Goal: Task Accomplishment & Management: Manage account settings

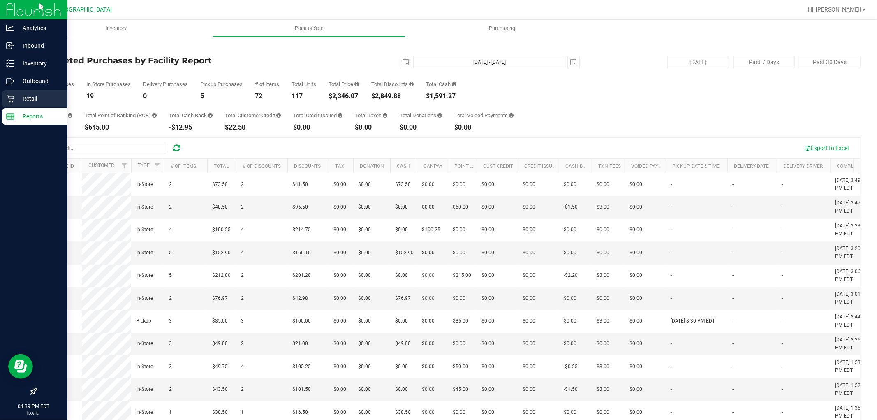
click at [8, 99] on icon at bounding box center [10, 99] width 8 height 8
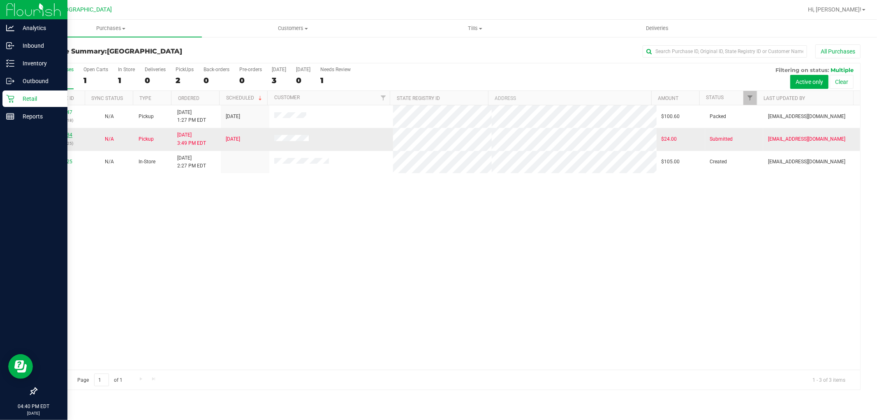
click at [69, 135] on link "11975484" at bounding box center [60, 135] width 23 height 6
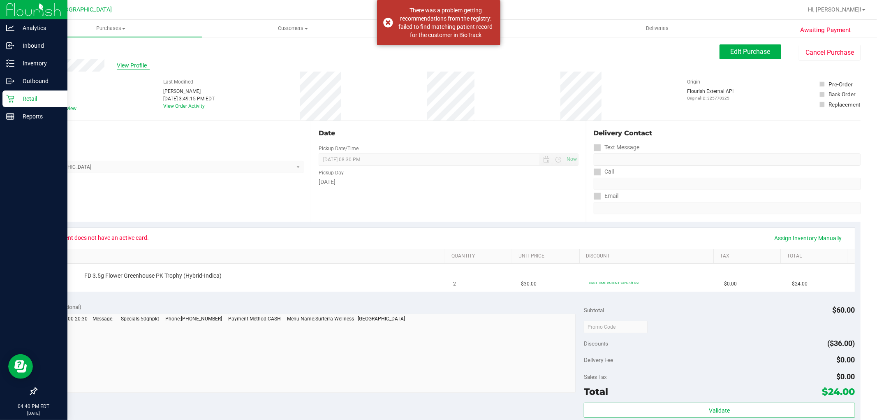
click at [147, 66] on span "View Profile" at bounding box center [133, 65] width 33 height 9
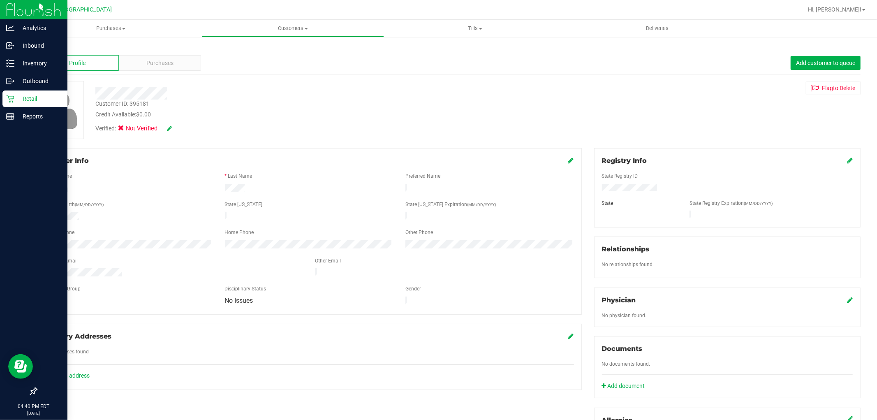
drag, startPoint x: 97, startPoint y: 185, endPoint x: 43, endPoint y: 187, distance: 54.3
click at [43, 187] on div at bounding box center [128, 189] width 181 height 10
click at [847, 159] on icon at bounding box center [850, 160] width 6 height 7
click at [263, 183] on div "Member Info * First Name * Last Name Preferred Name * Date of Birth (MM/DD/YYYY…" at bounding box center [448, 360] width 837 height 424
click at [666, 220] on span at bounding box center [671, 219] width 10 height 12
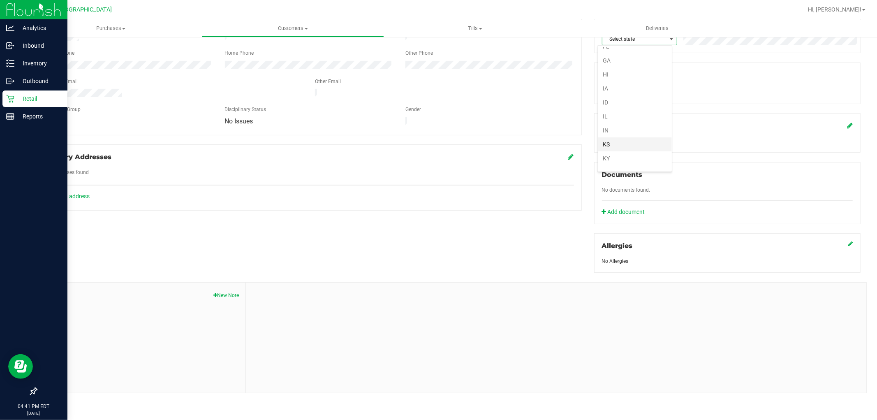
scroll to position [91, 0]
click at [614, 86] on li "FL" at bounding box center [635, 88] width 74 height 14
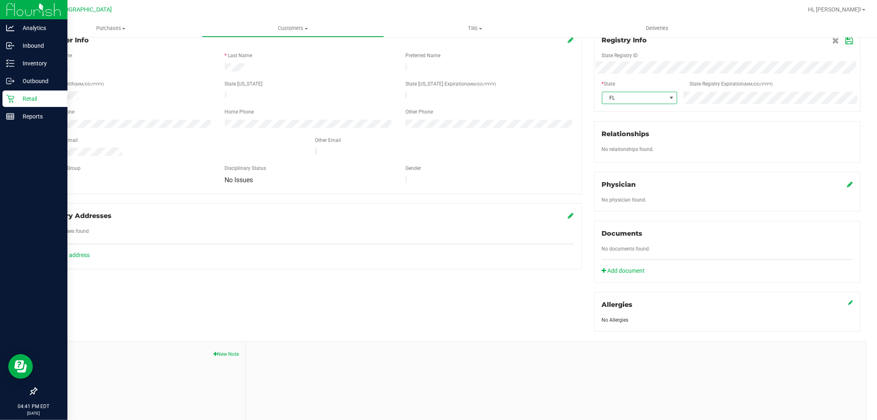
scroll to position [42, 0]
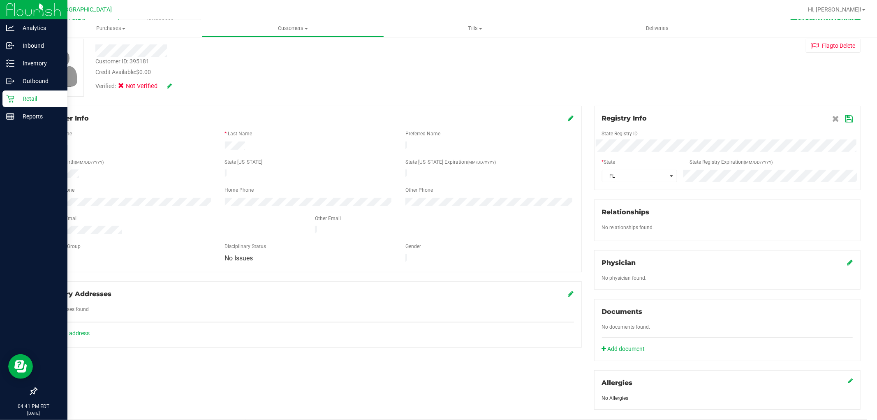
click at [845, 122] on icon at bounding box center [848, 119] width 7 height 7
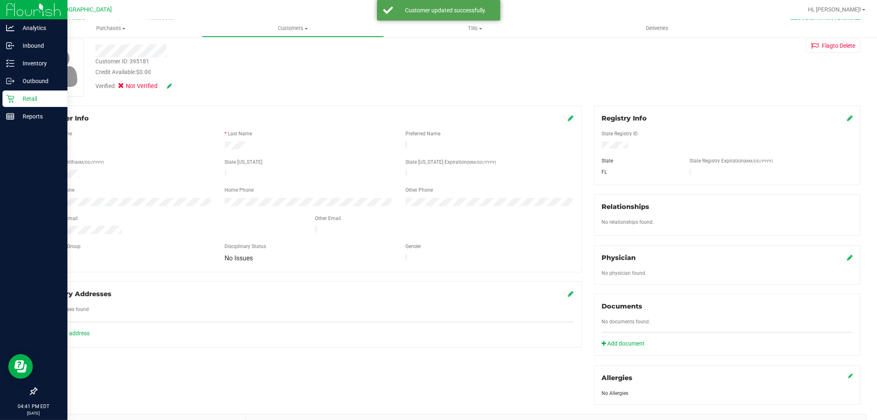
click at [173, 88] on div "Verified: Not Verified" at bounding box center [158, 86] width 127 height 9
click at [165, 83] on div "Verified: Not Verified" at bounding box center [133, 86] width 76 height 9
click at [170, 84] on icon at bounding box center [169, 86] width 5 height 6
click at [125, 87] on icon at bounding box center [123, 87] width 5 height 0
click at [0, 0] on input "Medical" at bounding box center [0, 0] width 0 height 0
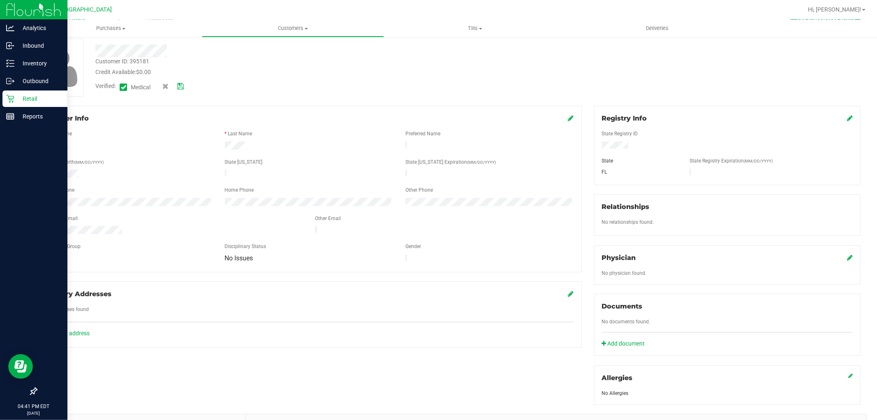
click at [181, 82] on link at bounding box center [180, 86] width 7 height 9
click at [24, 102] on p "Retail" at bounding box center [38, 99] width 49 height 10
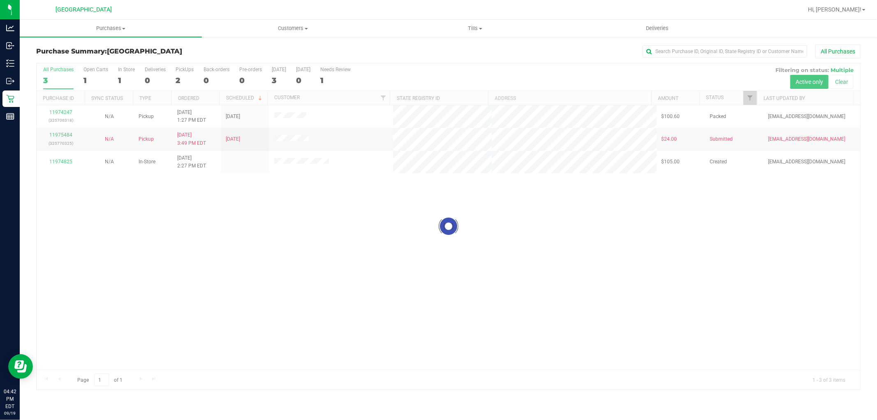
click at [68, 134] on div at bounding box center [448, 226] width 823 height 326
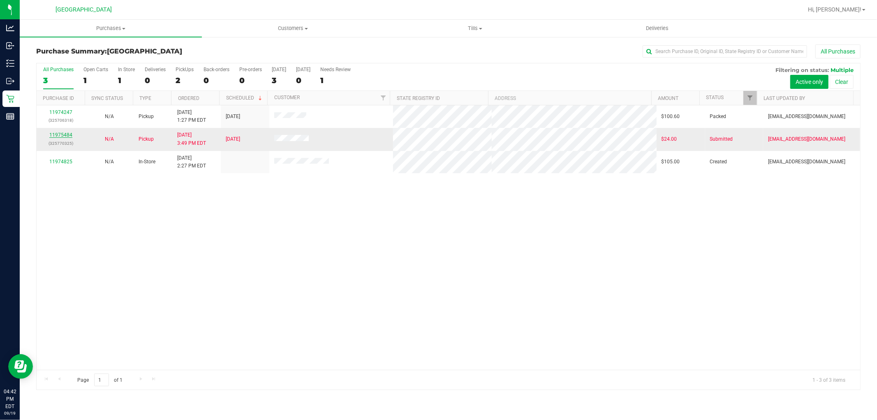
click at [67, 134] on link "11975484" at bounding box center [60, 135] width 23 height 6
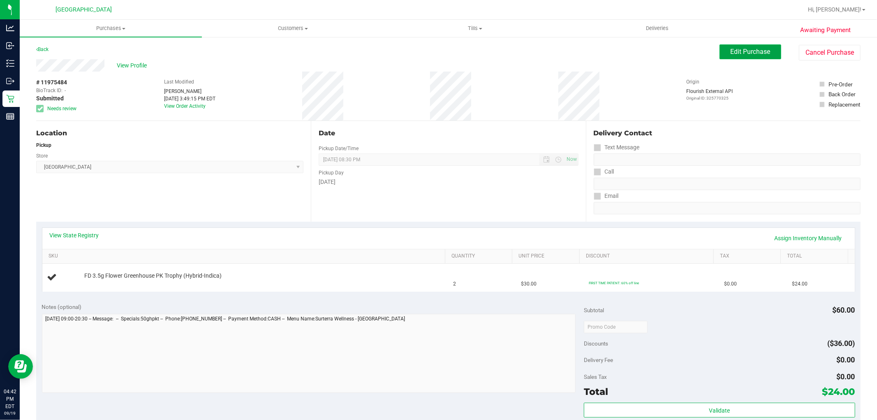
click at [769, 51] on button "Edit Purchase" at bounding box center [750, 51] width 62 height 15
click at [762, 50] on span "Edit Purchase" at bounding box center [751, 52] width 40 height 8
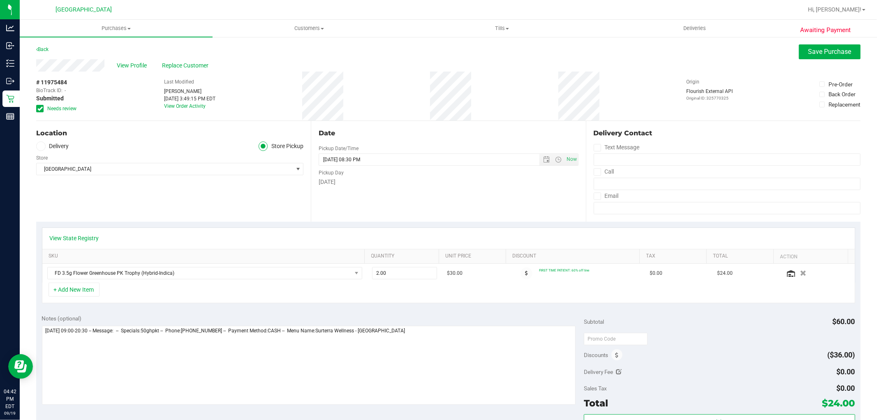
click at [40, 109] on icon at bounding box center [39, 109] width 5 height 0
click at [0, 0] on input "Needs review" at bounding box center [0, 0] width 0 height 0
click at [834, 55] on button "Save Purchase" at bounding box center [830, 51] width 62 height 15
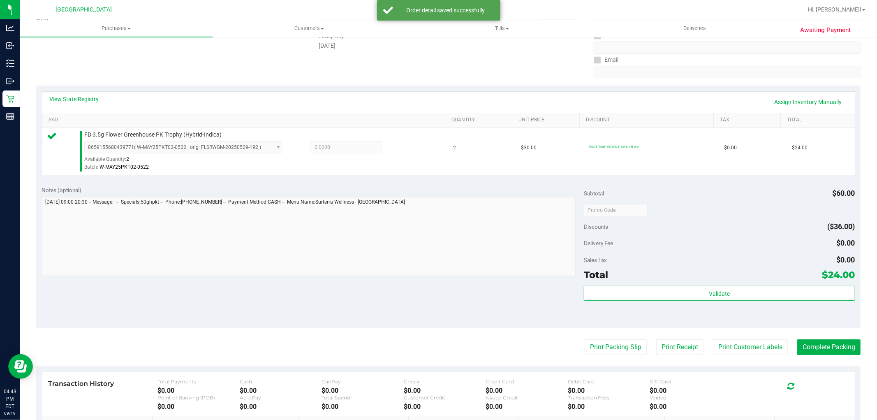
scroll to position [137, 0]
click at [710, 278] on div "Total $24.00" at bounding box center [719, 273] width 271 height 15
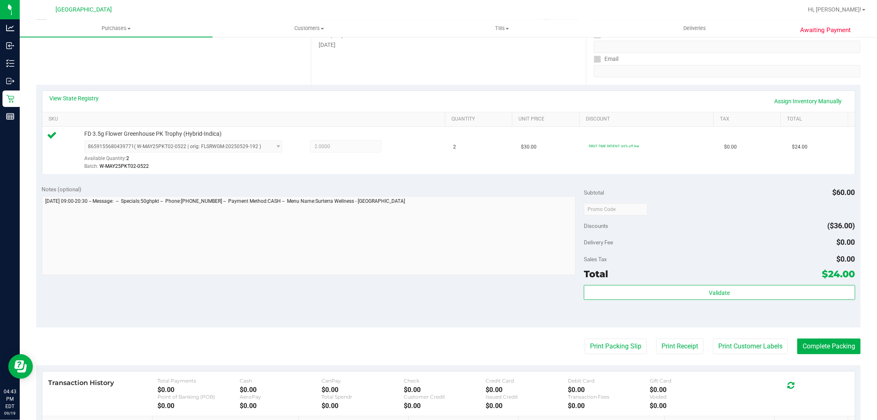
click at [710, 282] on div "Subtotal $60.00 Discounts ($36.00) Delivery Fee $0.00 Sales Tax $0.00 Total $24…" at bounding box center [719, 253] width 271 height 137
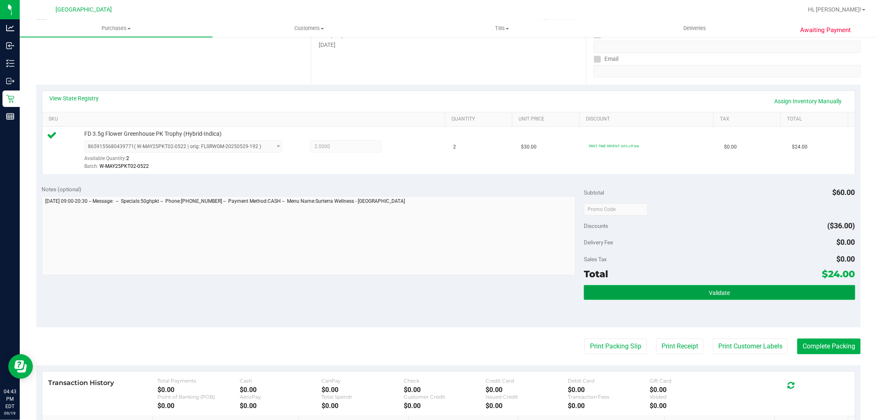
click at [710, 292] on span "Validate" at bounding box center [719, 292] width 21 height 7
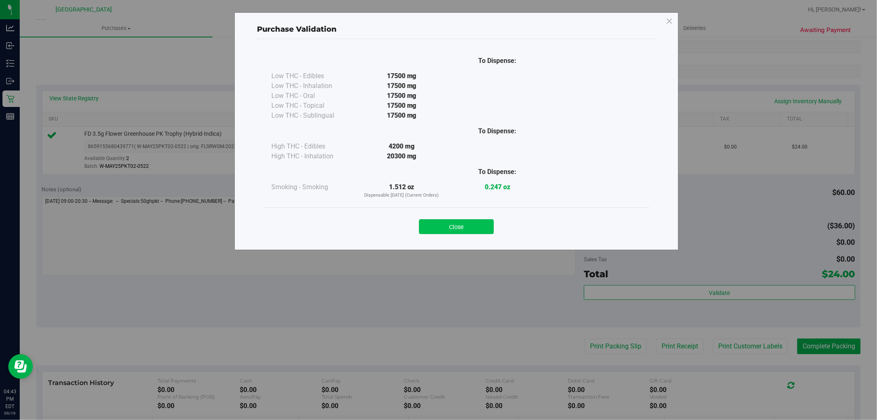
click at [469, 221] on button "Close" at bounding box center [456, 226] width 75 height 15
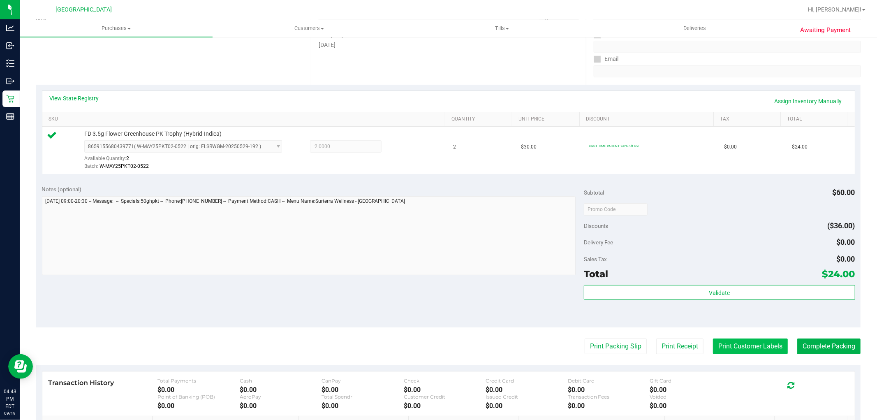
click at [742, 353] on button "Print Customer Labels" at bounding box center [750, 346] width 75 height 16
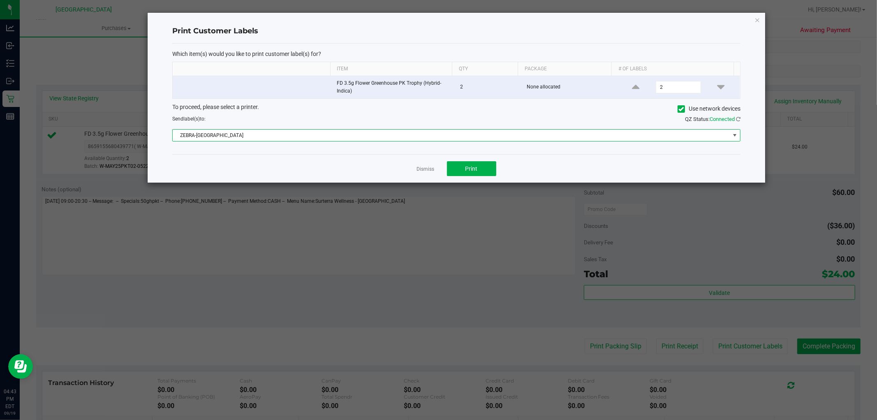
click at [438, 137] on span "ZEBRA-[GEOGRAPHIC_DATA]" at bounding box center [451, 135] width 557 height 12
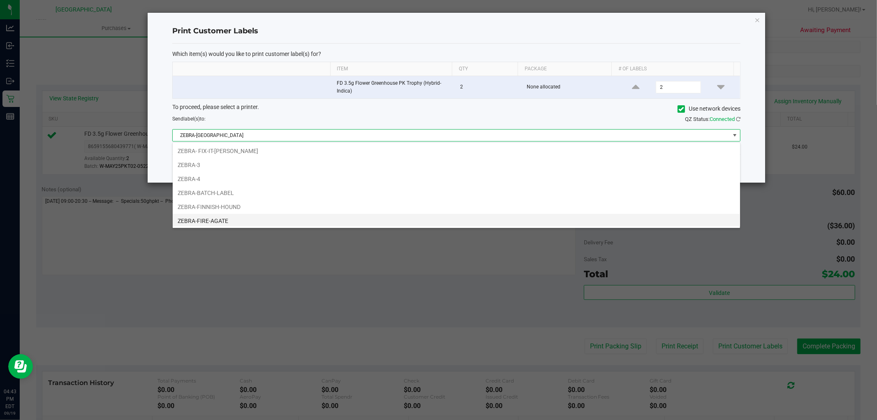
scroll to position [12, 568]
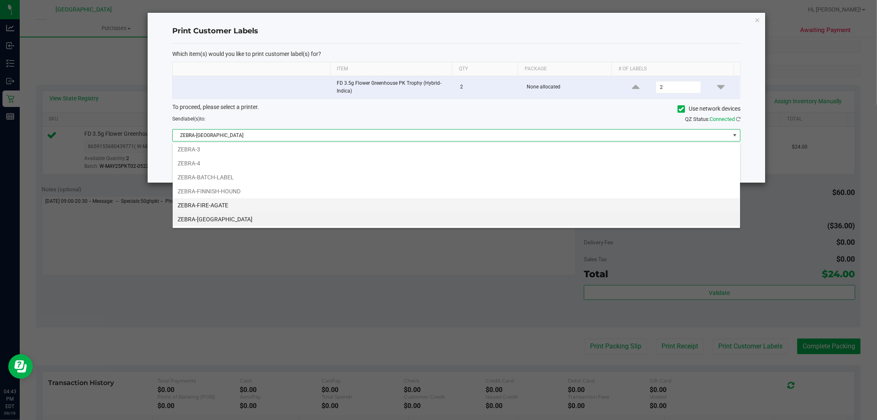
click at [234, 202] on li "ZEBRA-FIRE-AGATE" at bounding box center [456, 205] width 567 height 14
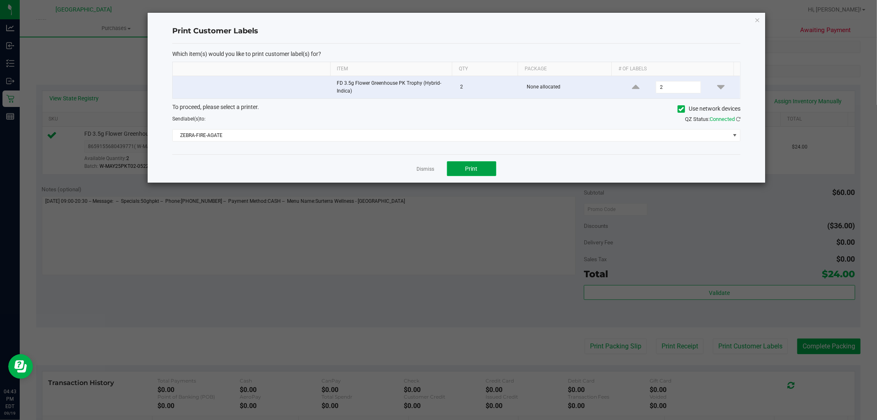
click at [466, 163] on button "Print" at bounding box center [471, 168] width 49 height 15
click at [425, 173] on link "Dismiss" at bounding box center [426, 169] width 18 height 7
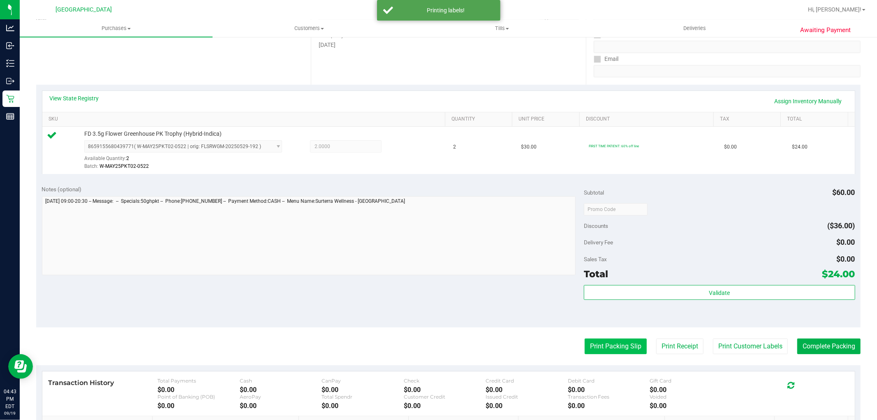
click at [609, 344] on button "Print Packing Slip" at bounding box center [616, 346] width 62 height 16
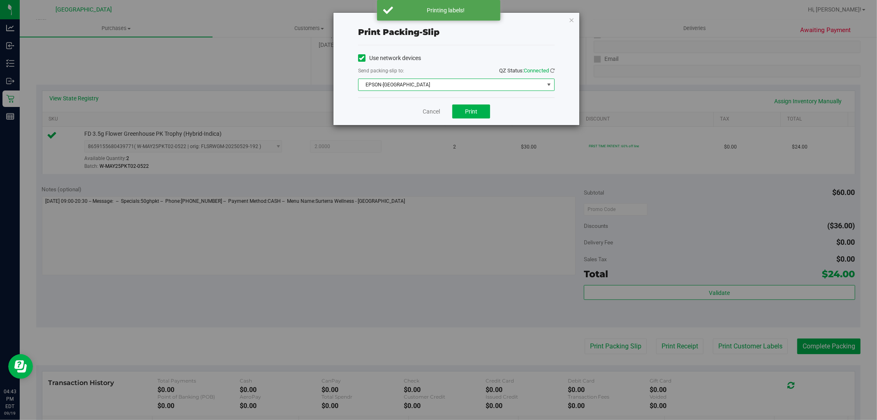
click at [428, 79] on span "EPSON-[GEOGRAPHIC_DATA]" at bounding box center [450, 85] width 185 height 12
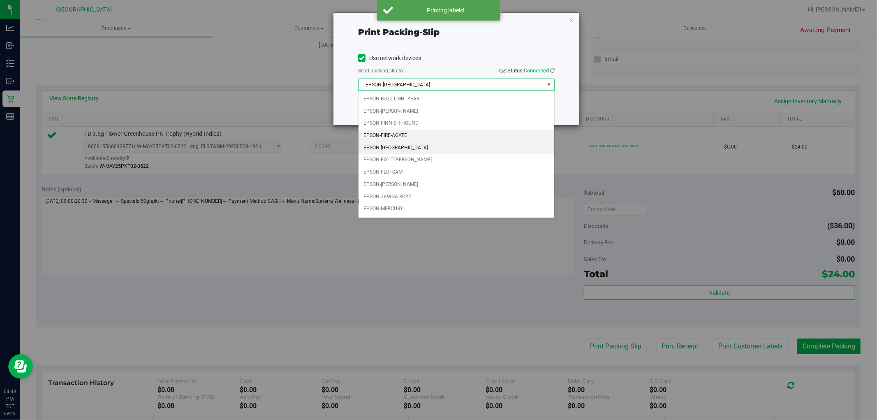
click at [404, 136] on li "EPSON-FIRE-AGATE" at bounding box center [456, 135] width 196 height 12
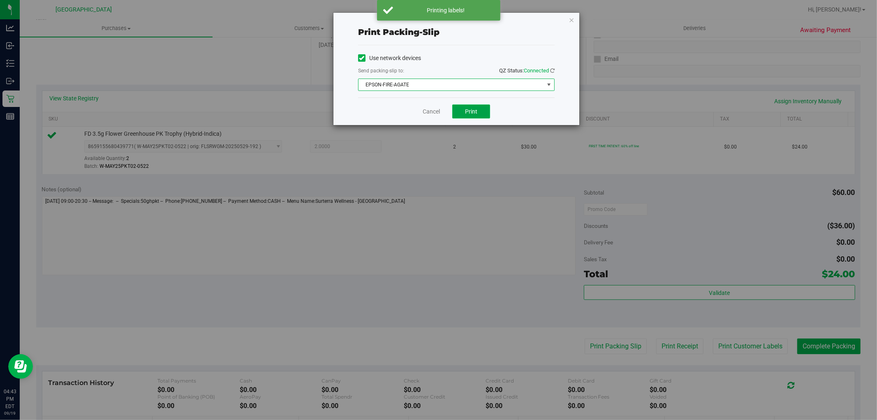
click at [479, 108] on button "Print" at bounding box center [471, 111] width 38 height 14
click at [430, 113] on link "Cancel" at bounding box center [431, 111] width 17 height 9
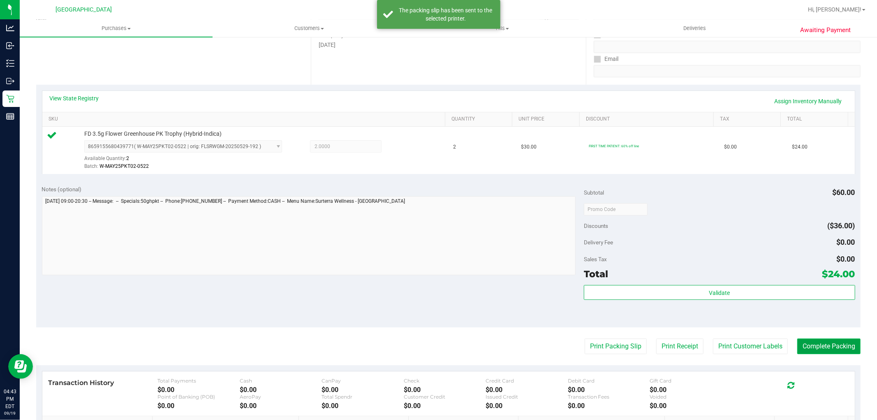
click at [825, 342] on button "Complete Packing" at bounding box center [828, 346] width 63 height 16
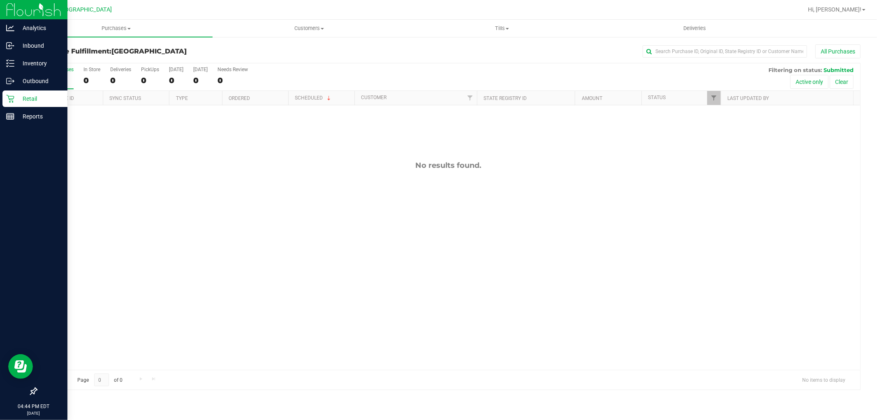
click at [15, 92] on div "Retail" at bounding box center [34, 98] width 65 height 16
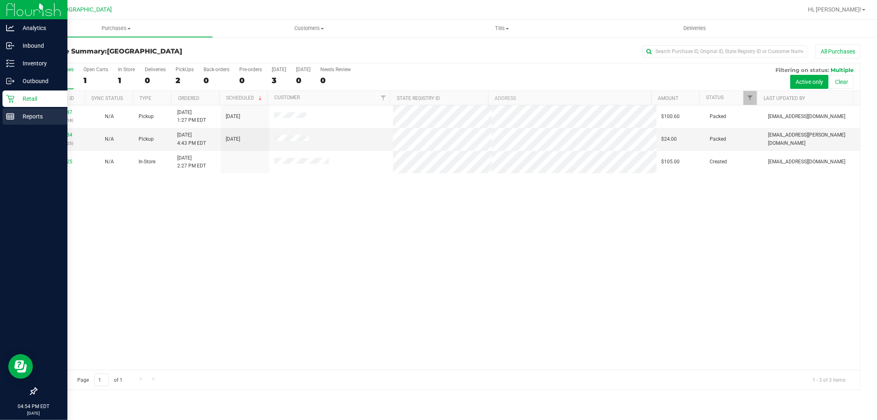
click at [0, 119] on link "Reports" at bounding box center [33, 117] width 67 height 18
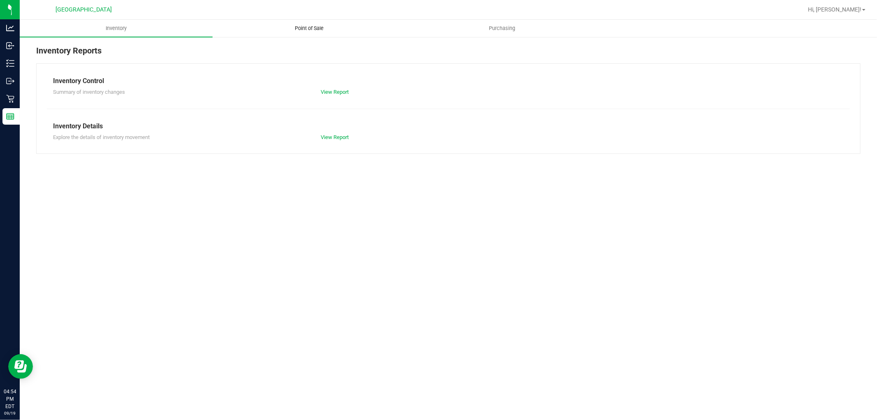
click at [330, 29] on span "Point of Sale" at bounding box center [309, 28] width 51 height 7
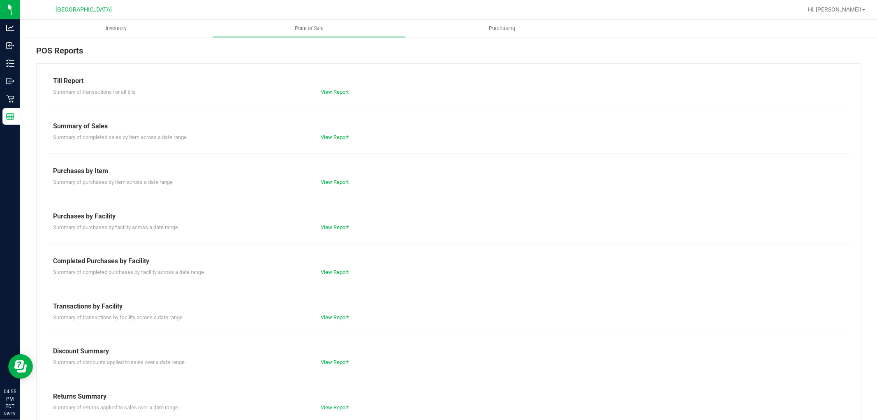
click at [341, 280] on div "Till Report Summary of transactions for all tills View Report Summary of Sales …" at bounding box center [448, 243] width 824 height 361
click at [343, 268] on div "Summary of completed purchases by facility across a date range View Report" at bounding box center [448, 271] width 803 height 10
click at [344, 270] on link "View Report" at bounding box center [335, 272] width 28 height 6
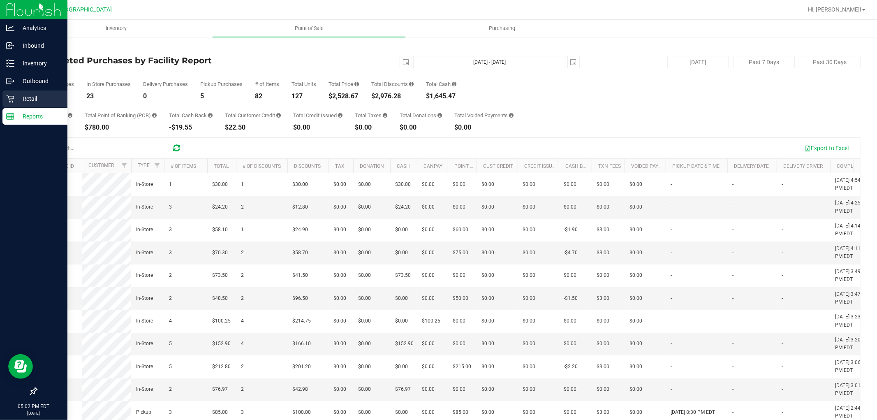
click at [2, 104] on div "Retail" at bounding box center [34, 98] width 65 height 16
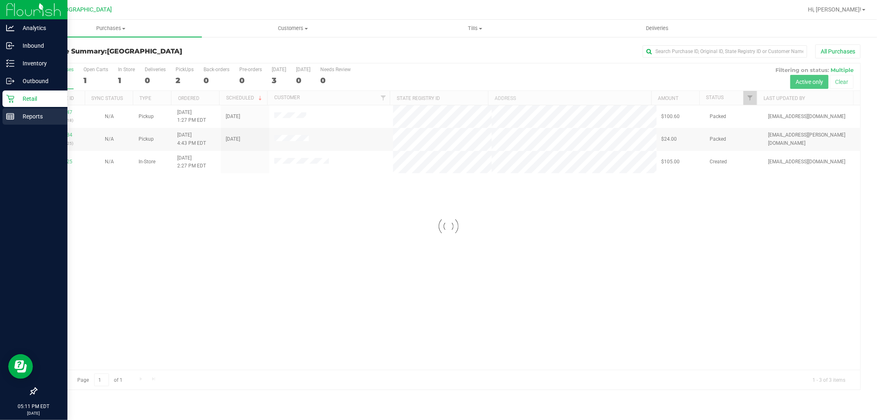
click at [12, 113] on rect at bounding box center [10, 116] width 7 height 6
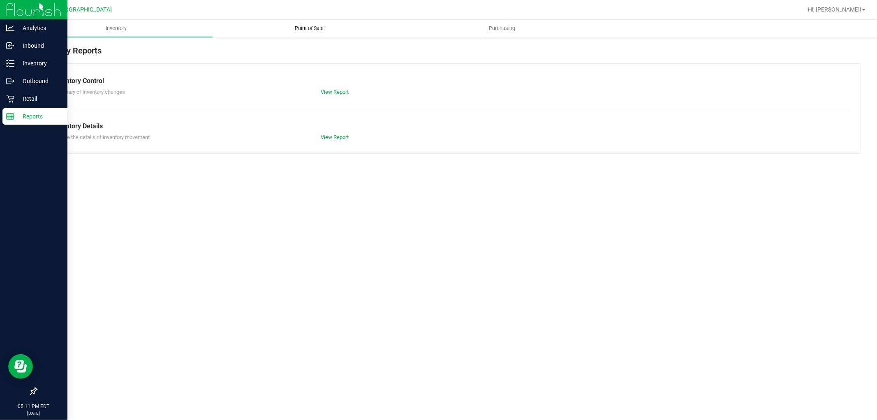
click at [326, 23] on uib-tab-heading "Point of Sale" at bounding box center [309, 28] width 192 height 16
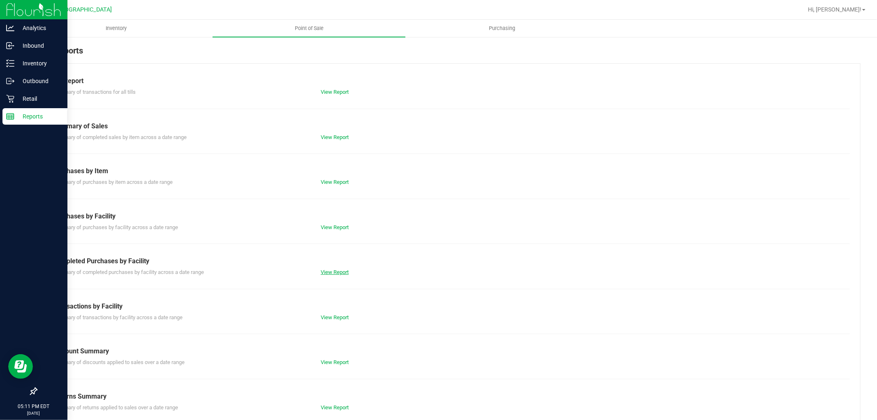
click at [340, 270] on link "View Report" at bounding box center [335, 272] width 28 height 6
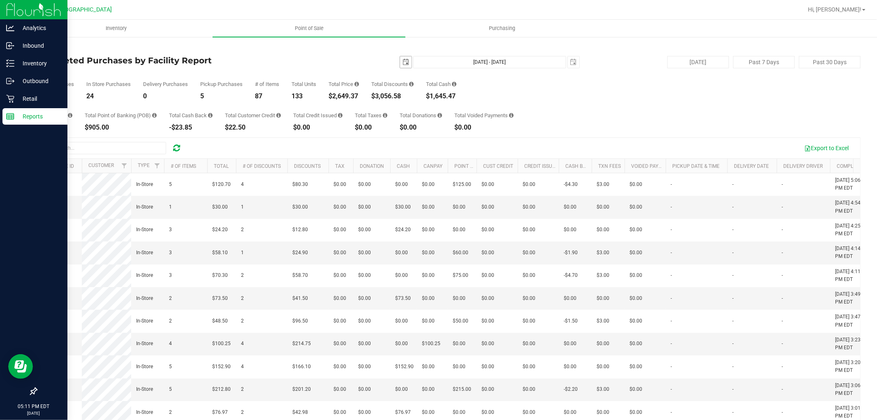
click at [402, 63] on span "select" at bounding box center [405, 62] width 7 height 7
click at [416, 79] on link "[DATE]" at bounding box center [439, 78] width 88 height 13
click at [435, 80] on link "2025" at bounding box center [439, 78] width 88 height 13
click at [429, 128] on link "2024" at bounding box center [428, 123] width 21 height 21
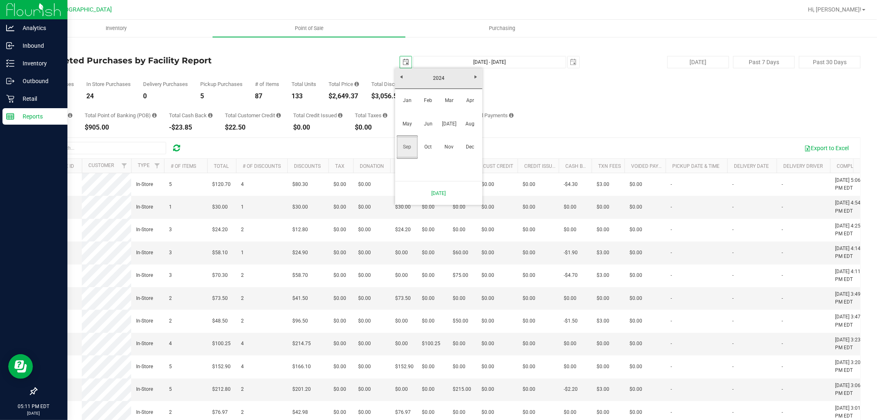
click at [406, 142] on link "Sep" at bounding box center [407, 146] width 21 height 21
click at [461, 134] on link "20" at bounding box center [462, 133] width 12 height 13
type input "[DATE]"
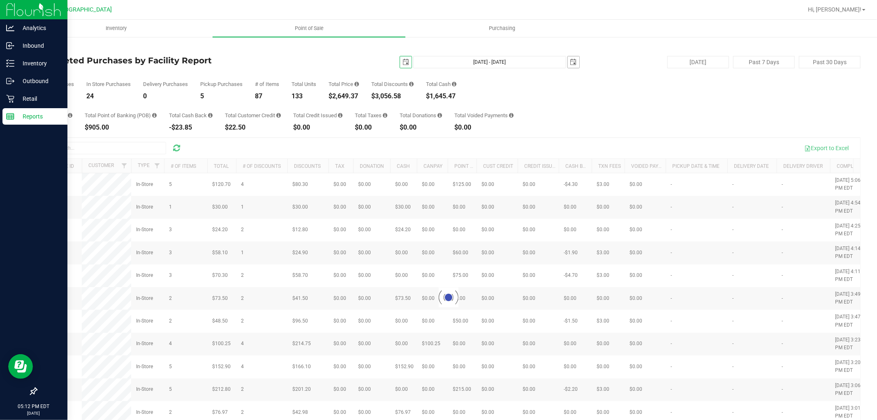
click at [573, 58] on span "select" at bounding box center [574, 62] width 12 height 12
click at [604, 76] on link "[DATE]" at bounding box center [606, 78] width 88 height 13
click at [606, 80] on link "2025" at bounding box center [606, 78] width 88 height 13
click at [599, 120] on link "2024" at bounding box center [595, 123] width 21 height 21
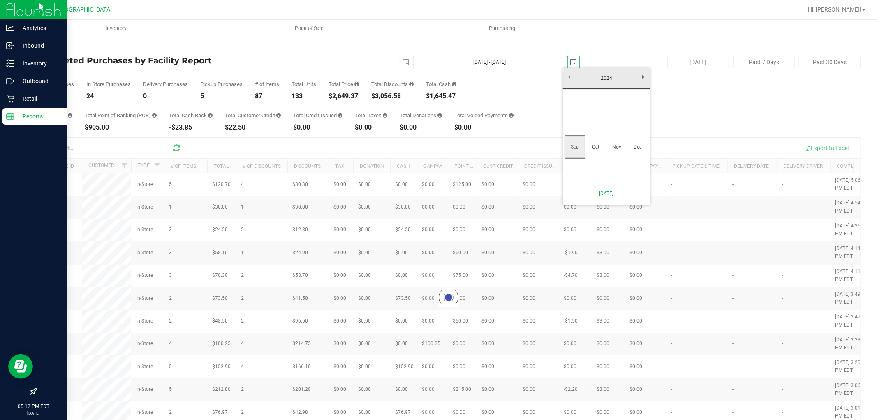
click at [578, 147] on link "Sep" at bounding box center [574, 146] width 21 height 21
click at [631, 136] on link "20" at bounding box center [630, 131] width 12 height 13
type input "[DATE] - [DATE]"
type input "[DATE]"
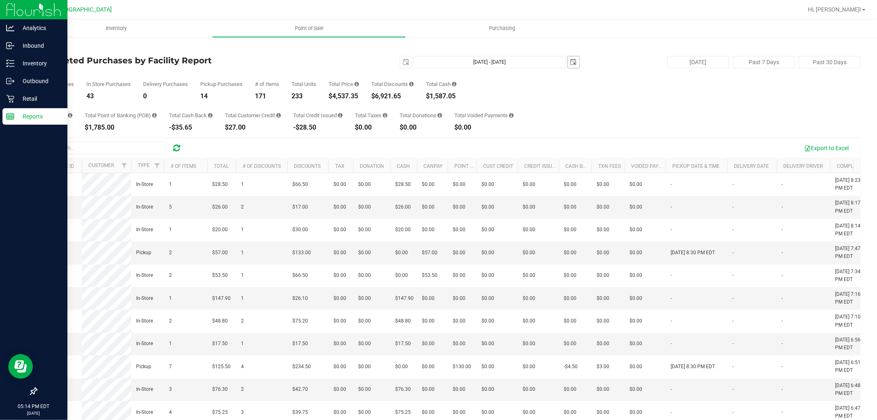
click at [571, 63] on span "select" at bounding box center [573, 62] width 7 height 7
click at [615, 72] on link "[DATE]" at bounding box center [606, 78] width 88 height 13
click at [603, 79] on link "2024" at bounding box center [606, 78] width 88 height 13
click at [621, 127] on link "2025" at bounding box center [616, 123] width 21 height 21
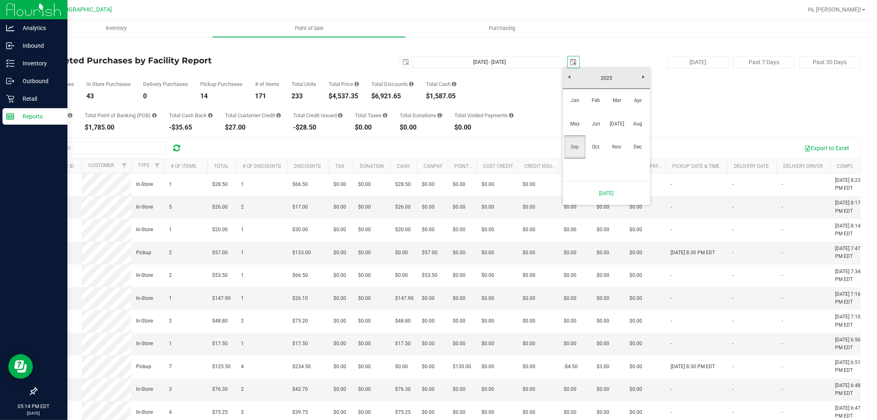
click at [577, 147] on link "Sep" at bounding box center [574, 146] width 21 height 21
click at [643, 132] on link "20" at bounding box center [642, 133] width 12 height 13
type input "[DATE] - [DATE]"
type input "[DATE]"
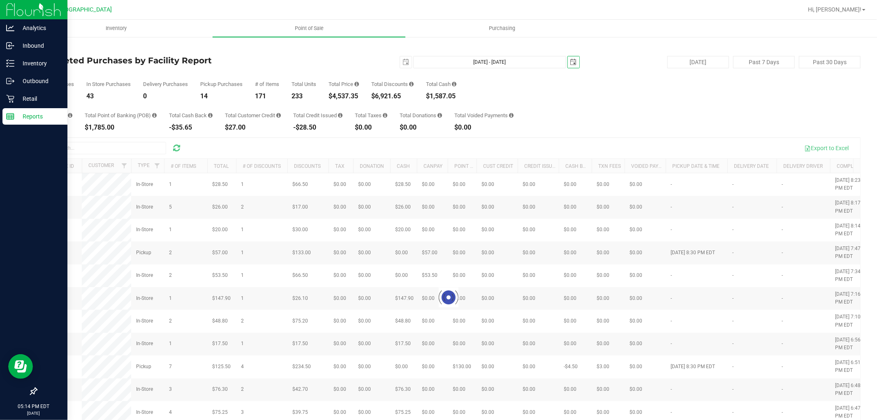
click at [570, 64] on span "select" at bounding box center [573, 62] width 7 height 7
click at [631, 132] on link "19" at bounding box center [630, 133] width 12 height 13
type input "[DATE] - [DATE]"
type input "[DATE]"
click at [402, 62] on span "select" at bounding box center [405, 62] width 7 height 7
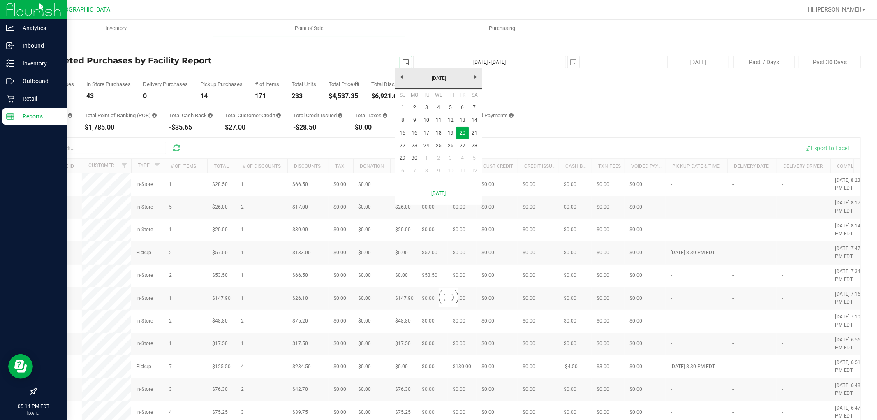
scroll to position [0, 21]
click at [454, 76] on link "[DATE]" at bounding box center [439, 78] width 88 height 13
click at [434, 74] on link "2024" at bounding box center [439, 78] width 88 height 13
click at [449, 124] on link "2025" at bounding box center [449, 123] width 21 height 21
click at [407, 150] on link "Sep" at bounding box center [407, 146] width 21 height 21
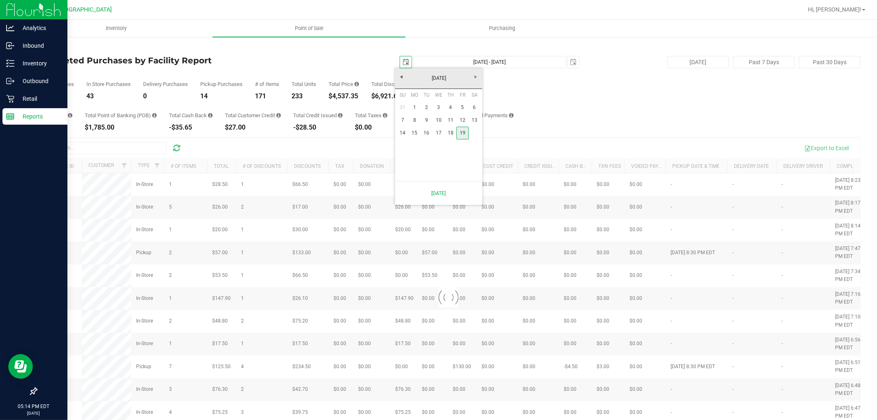
click at [465, 136] on link "19" at bounding box center [462, 133] width 12 height 13
type input "[DATE] - [DATE]"
type input "[DATE]"
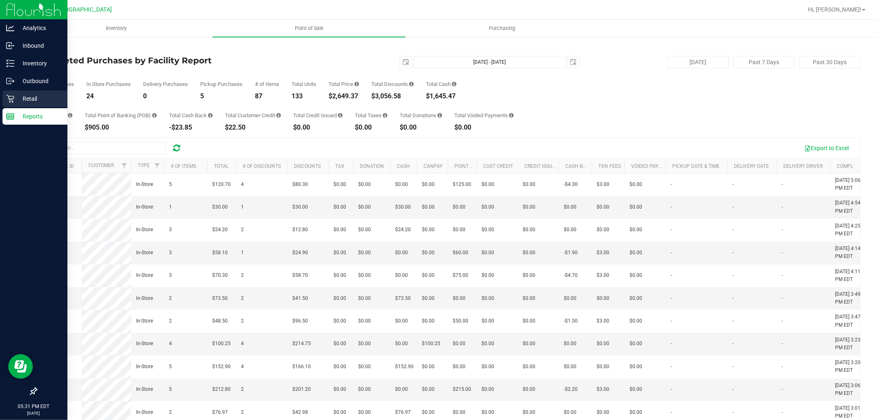
click at [5, 99] on div "Retail" at bounding box center [34, 98] width 65 height 16
